Goal: Find specific page/section

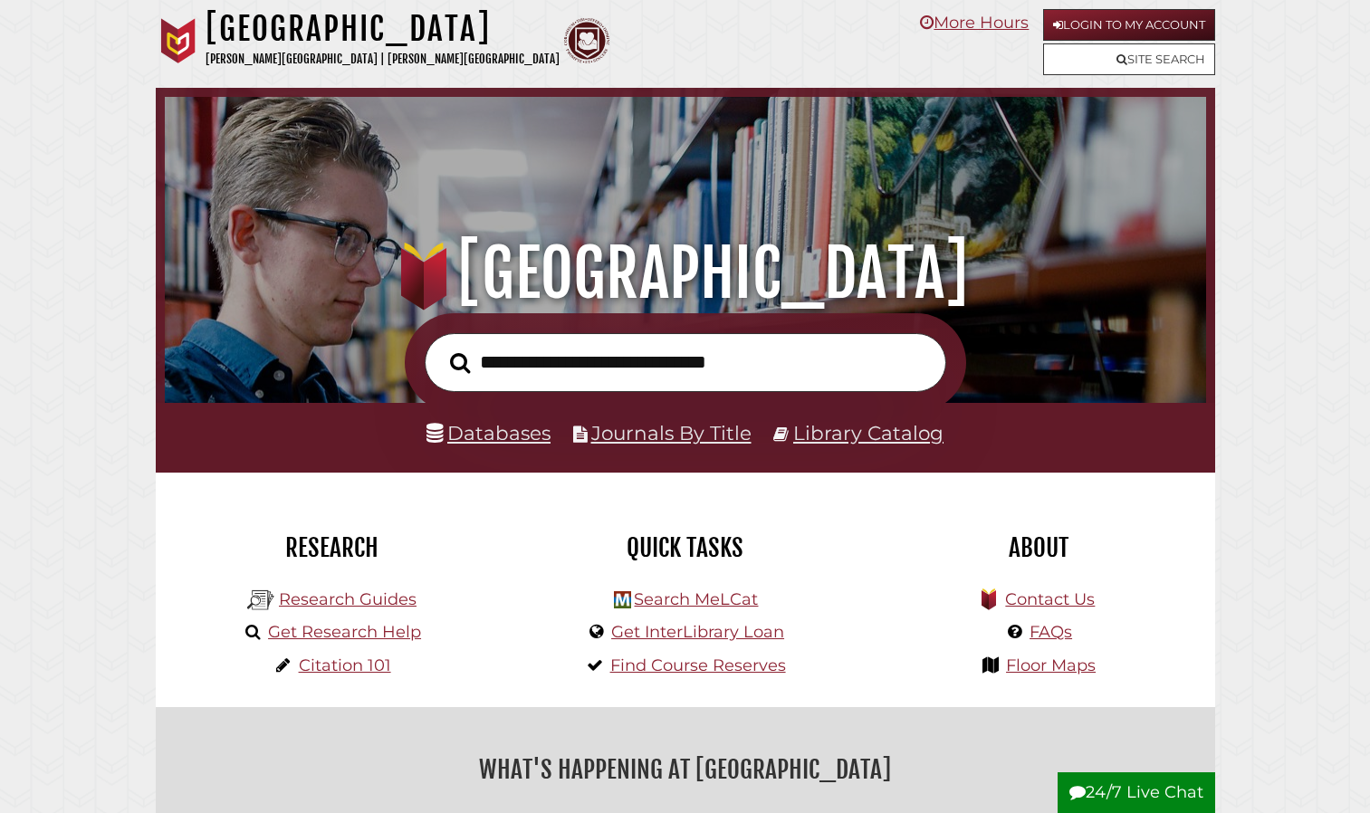
scroll to position [344, 1032]
click at [483, 425] on link "Databases" at bounding box center [488, 433] width 124 height 24
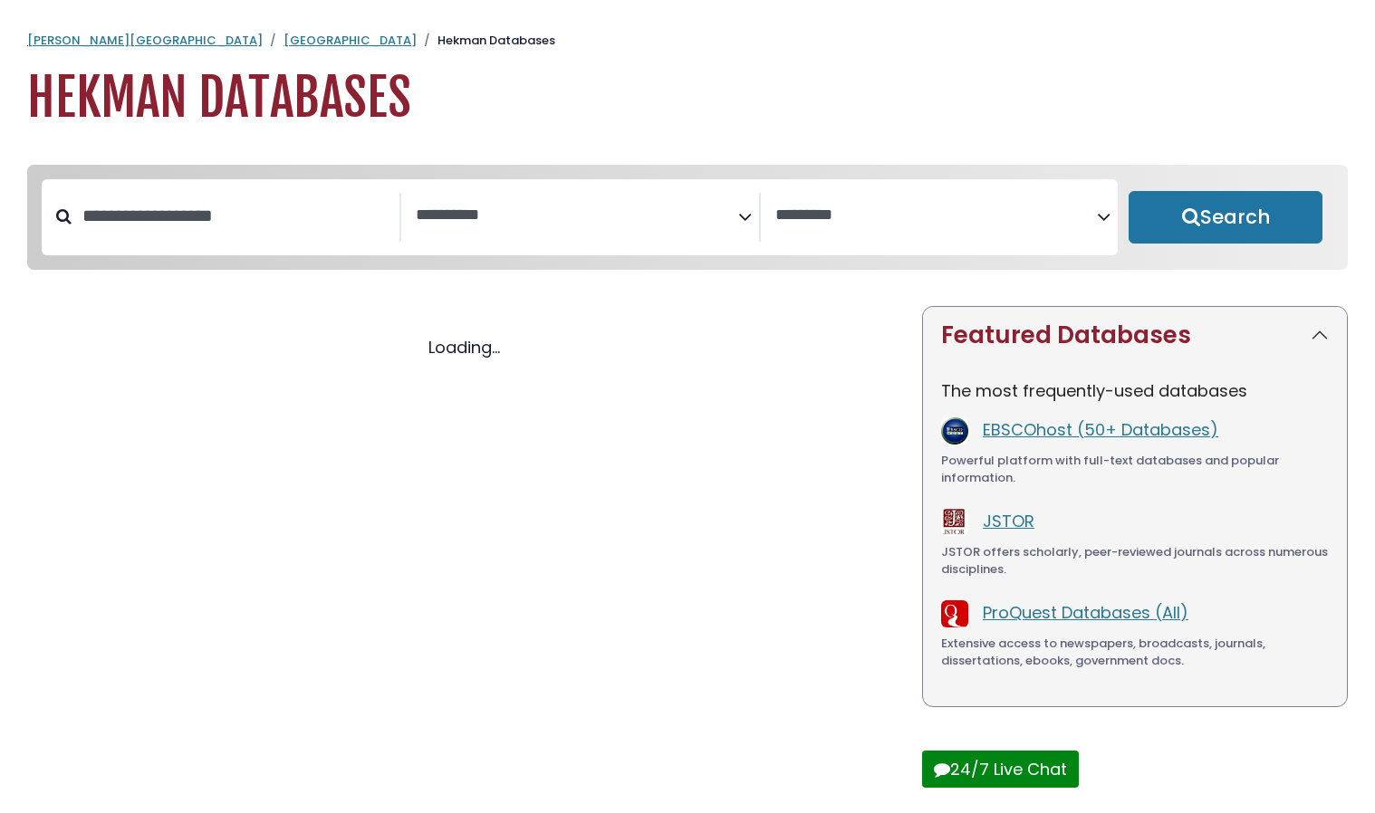
select select "Database Subject Filter"
select select "Database Vendors Filter"
select select "Database Subject Filter"
select select "Database Vendors Filter"
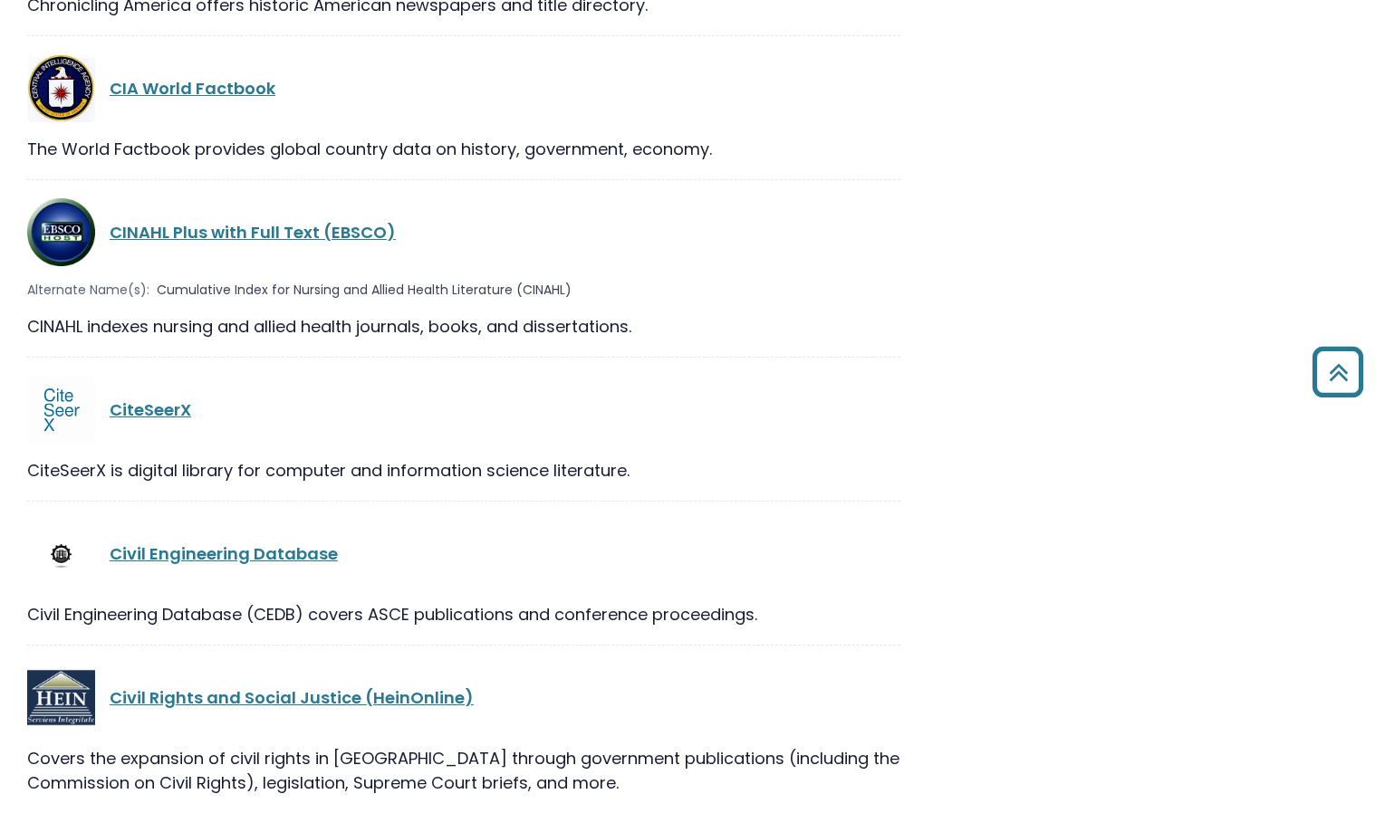
scroll to position [8665, 0]
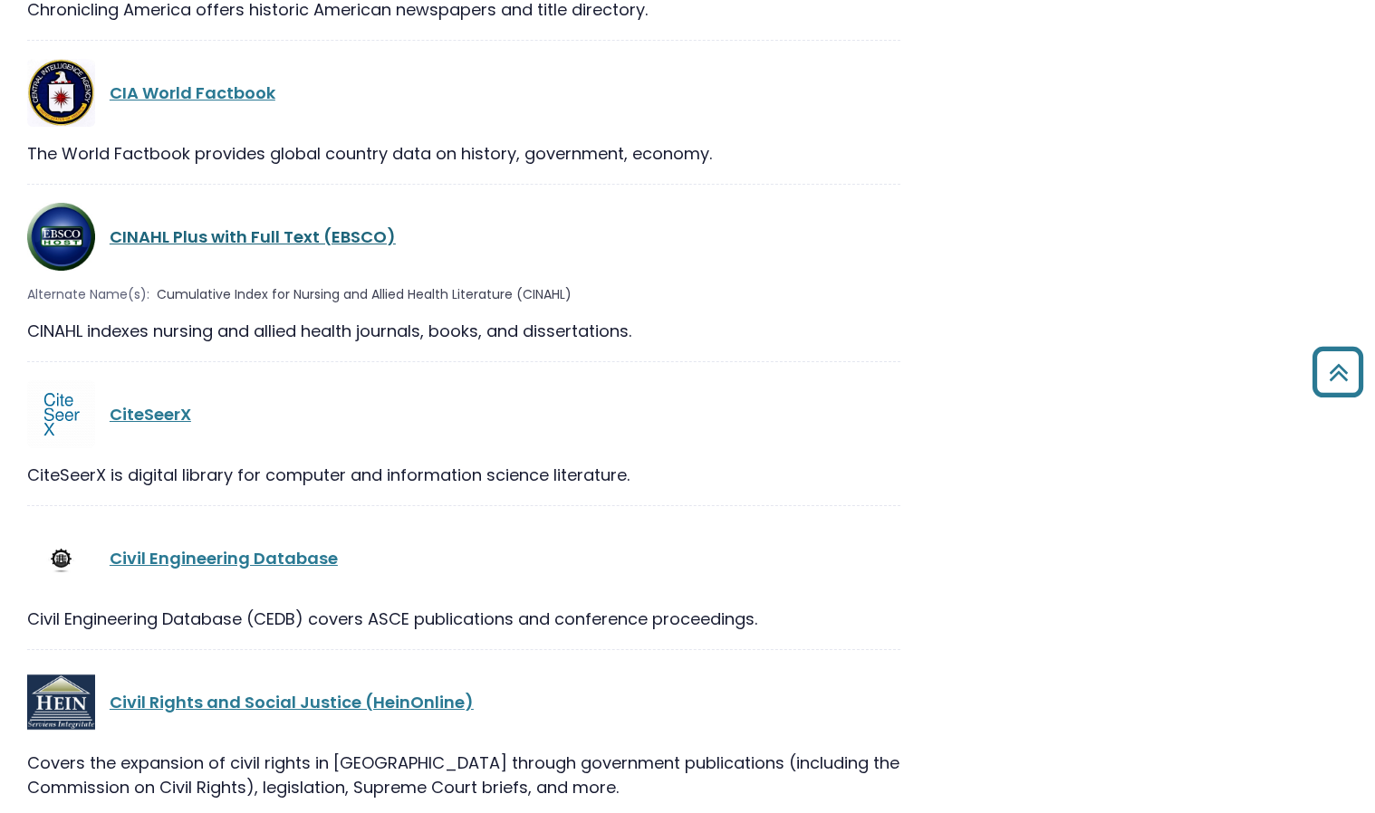
click at [350, 225] on link "CINAHL Plus with Full Text (EBSCO)" at bounding box center [253, 236] width 286 height 23
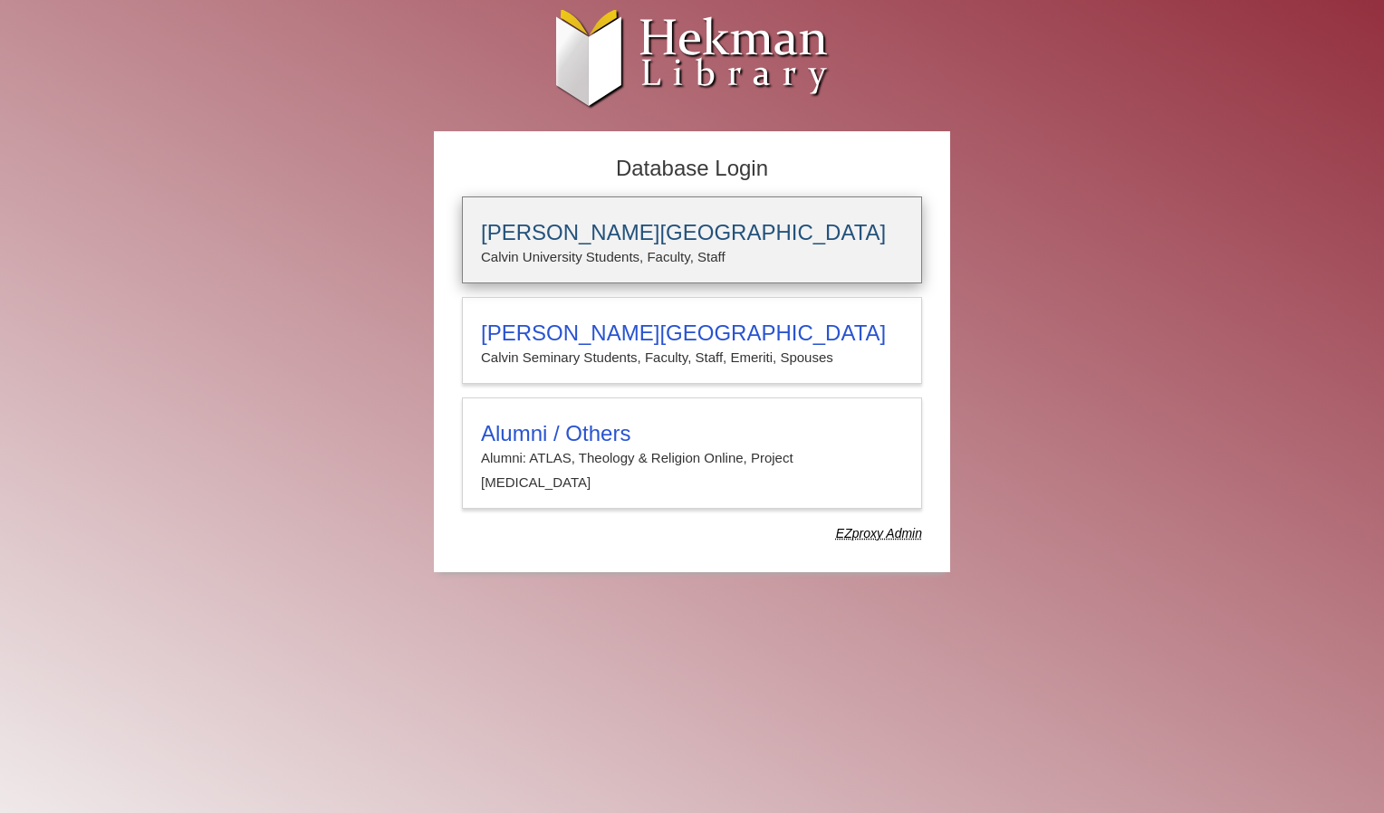
type input "**********"
click at [601, 254] on p "Calvin University Students, Faculty, Staff" at bounding box center [692, 257] width 422 height 24
click at [672, 265] on p "Calvin University Students, Faculty, Staff" at bounding box center [692, 257] width 422 height 24
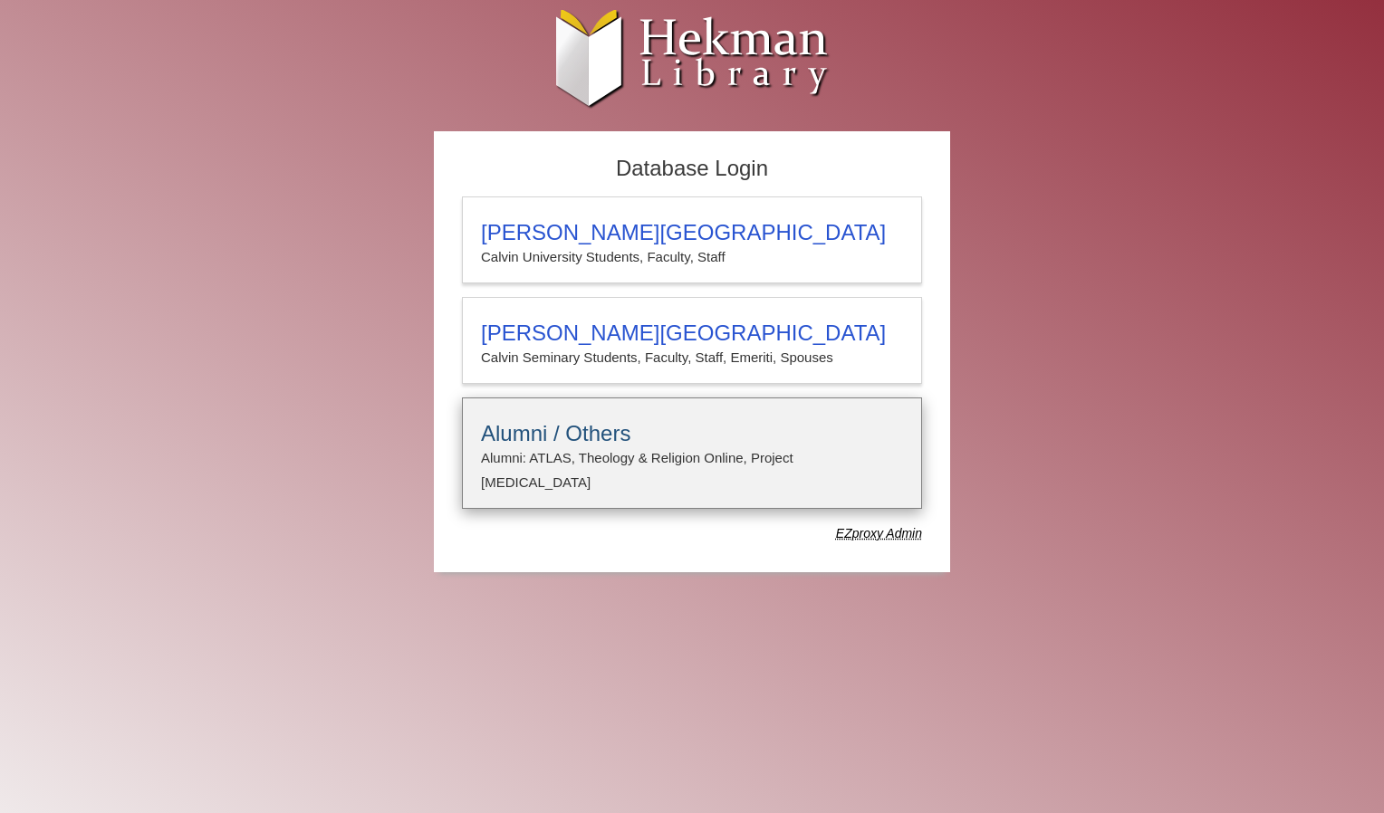
click at [685, 444] on h3 "Alumni / Others" at bounding box center [692, 433] width 422 height 25
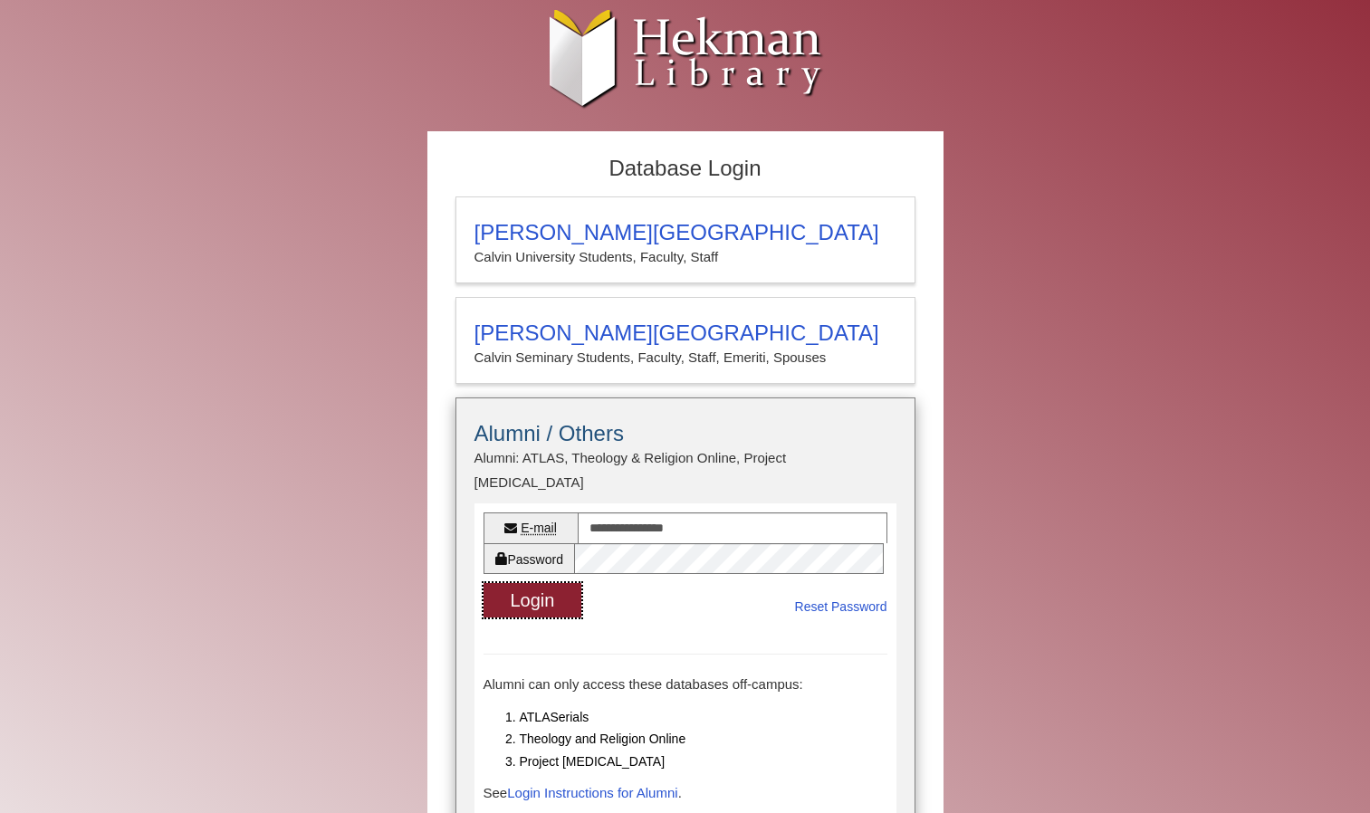
click at [547, 589] on button "Login" at bounding box center [533, 600] width 99 height 35
